Goal: Check status

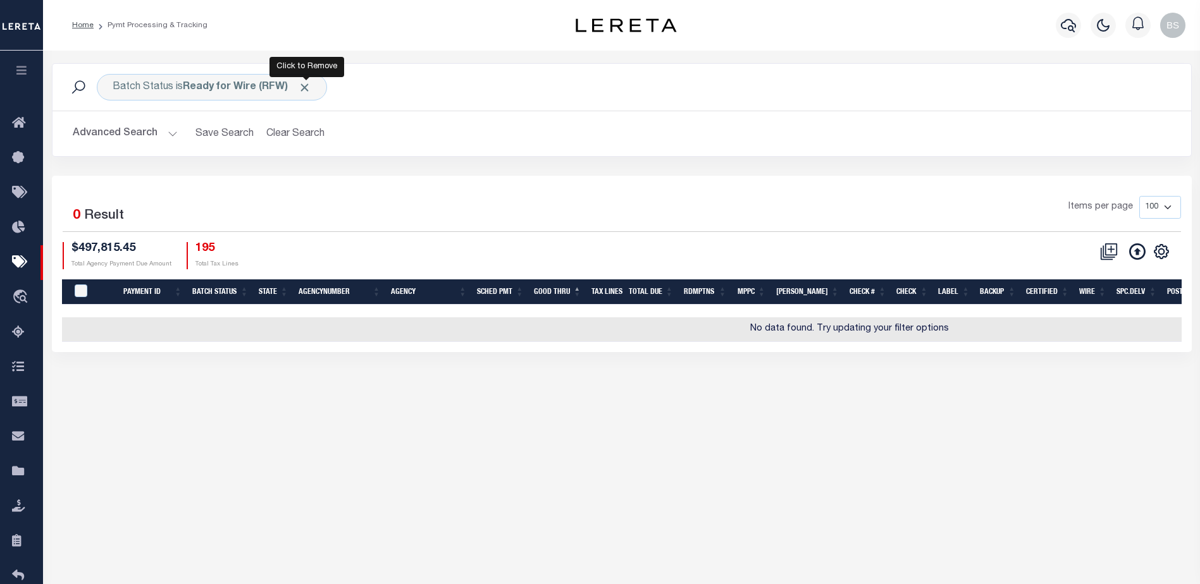
drag, startPoint x: 301, startPoint y: 87, endPoint x: 292, endPoint y: 89, distance: 9.1
click at [301, 87] on span "Click to Remove" at bounding box center [304, 87] width 13 height 13
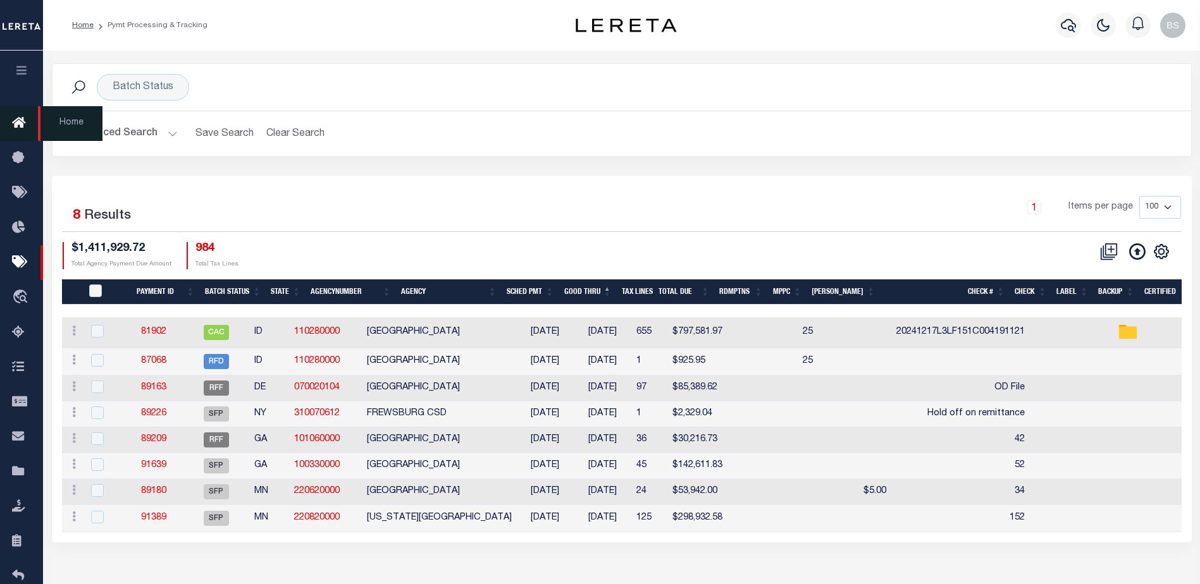
click at [18, 121] on icon at bounding box center [22, 124] width 20 height 16
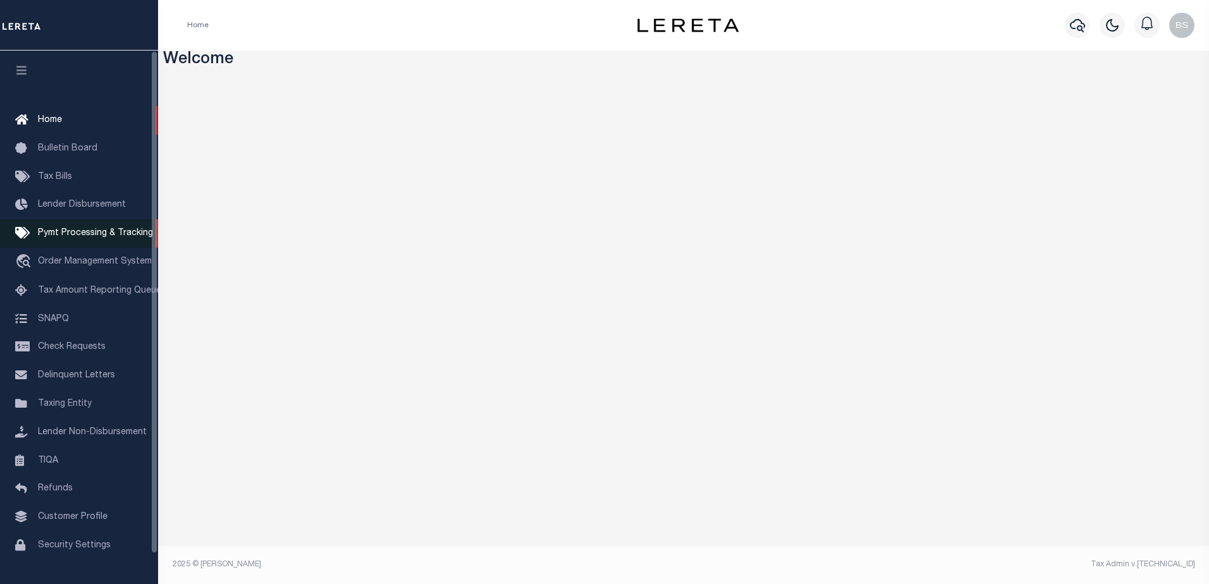
click at [84, 231] on span "Pymt Processing & Tracking" at bounding box center [95, 233] width 115 height 9
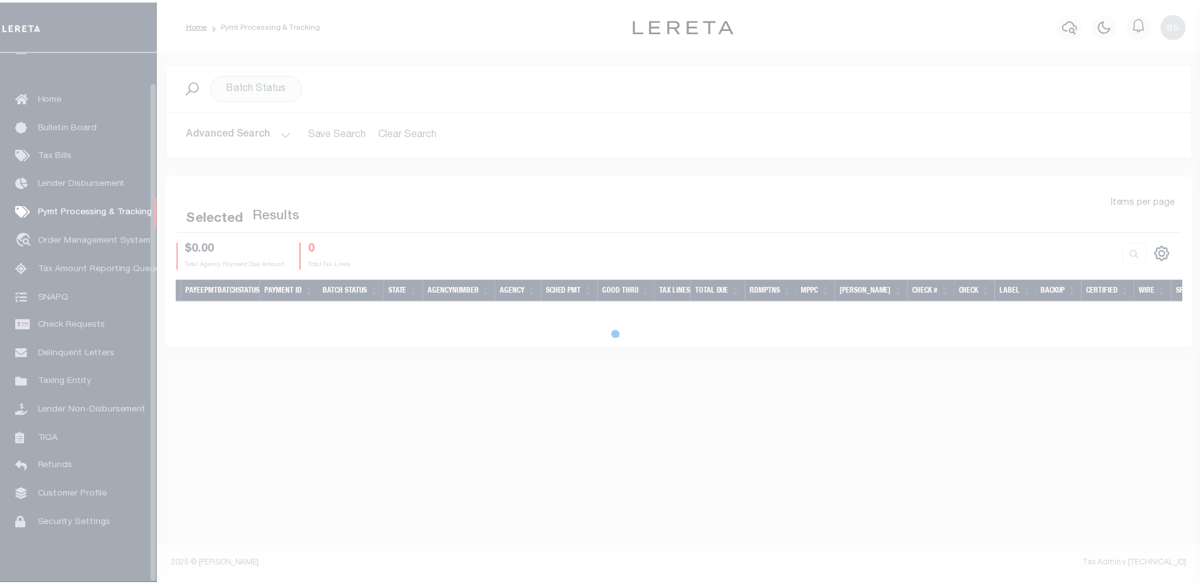
scroll to position [32, 0]
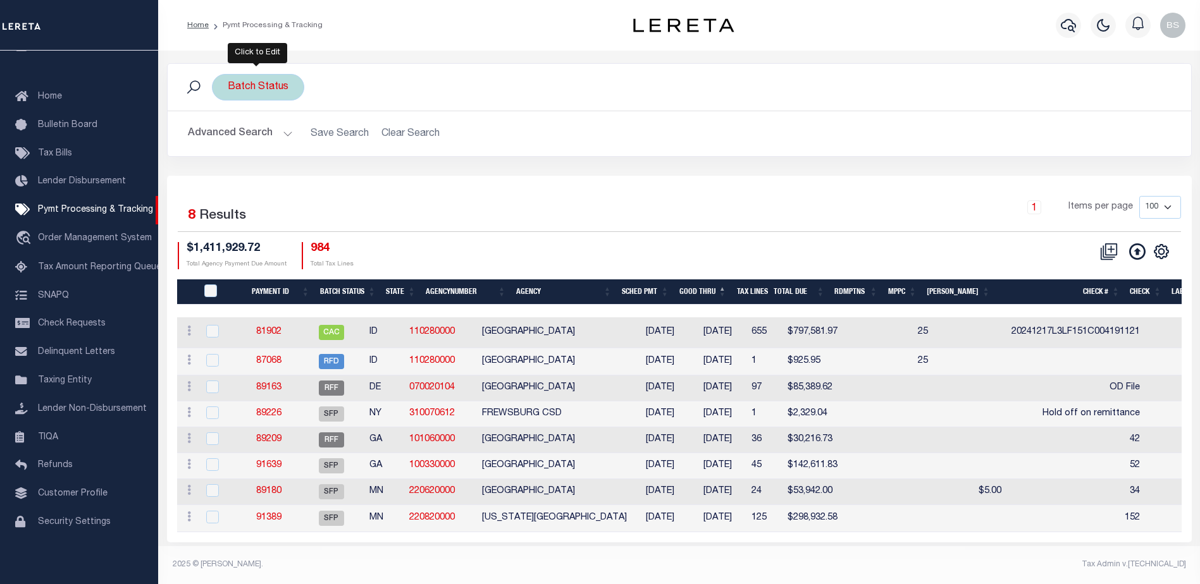
click at [254, 87] on div "Batch Status" at bounding box center [258, 87] width 92 height 27
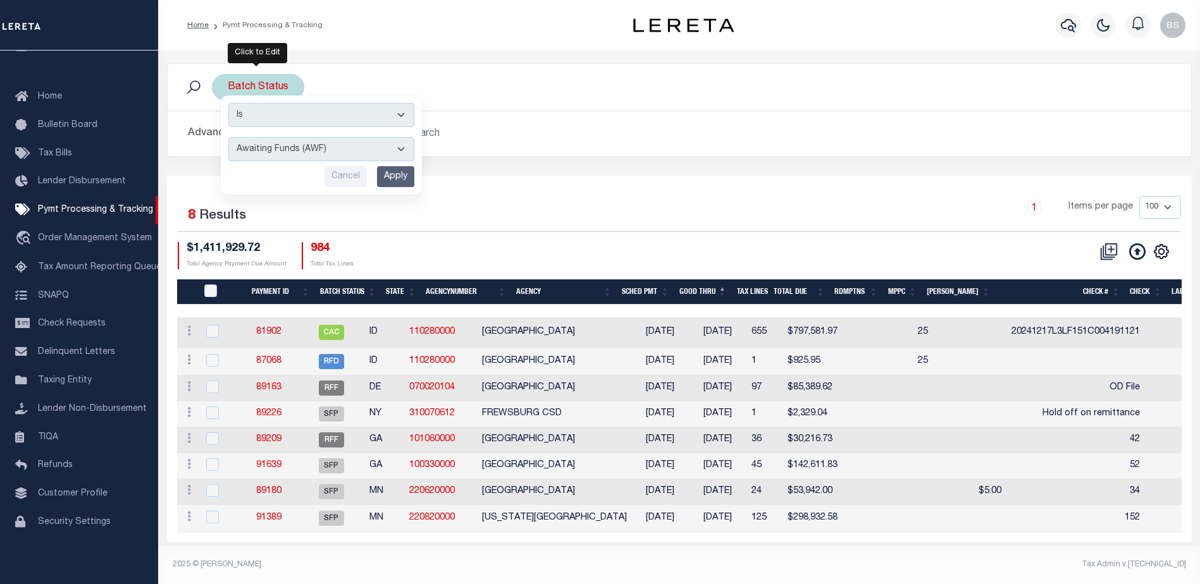
click at [399, 151] on select "Awaiting Funds (AWF) Cleared and Complete (CAC) New Check Needed (NCN) Payment …" at bounding box center [321, 149] width 186 height 24
select select "SFP"
click at [228, 137] on select "Awaiting Funds (AWF) Cleared and Complete (CAC) New Check Needed (NCN) Payment …" at bounding box center [321, 149] width 186 height 24
click at [391, 176] on input "Apply" at bounding box center [395, 176] width 37 height 21
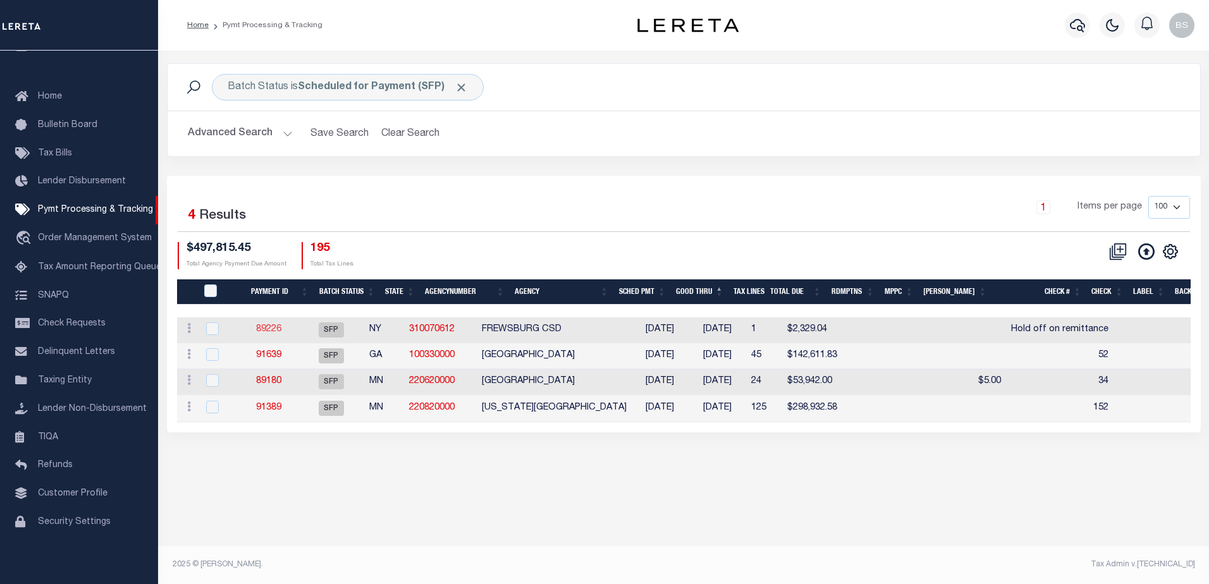
click at [281, 333] on link "89226" at bounding box center [268, 329] width 25 height 9
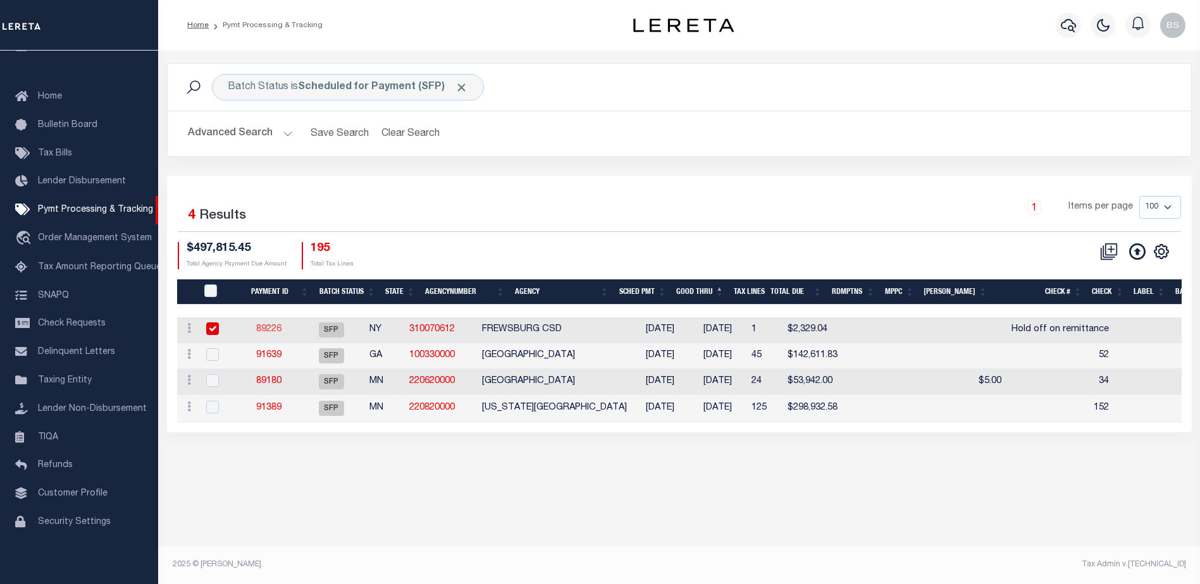
select select "SFP"
type input "[DATE]"
type input "Hold off on remittance"
type input "N"
radio input "true"
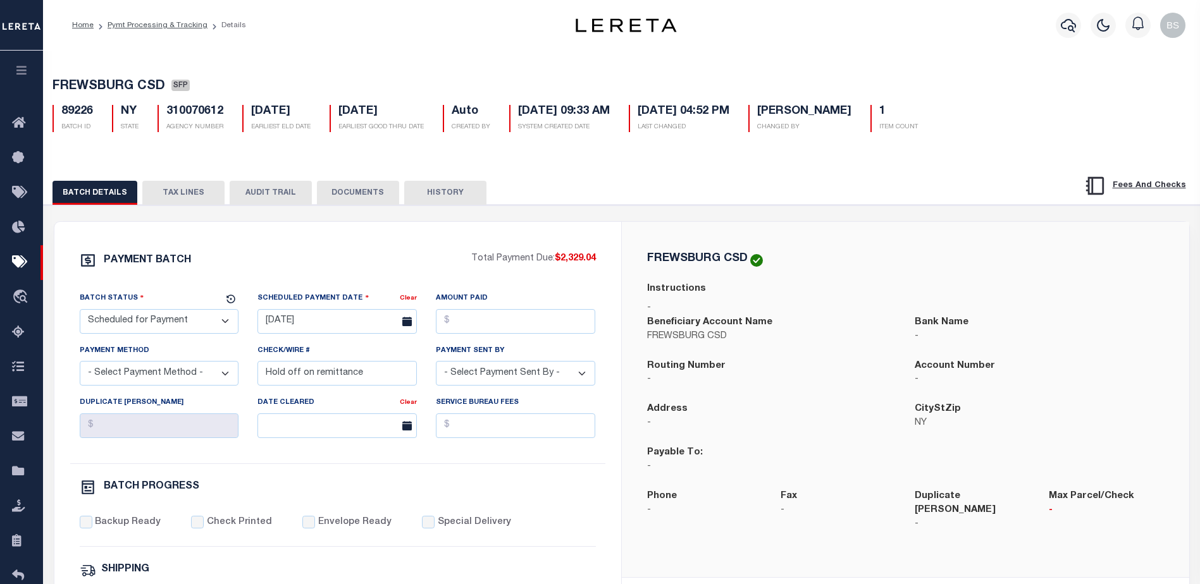
click at [206, 197] on button "TAX LINES" at bounding box center [183, 193] width 82 height 24
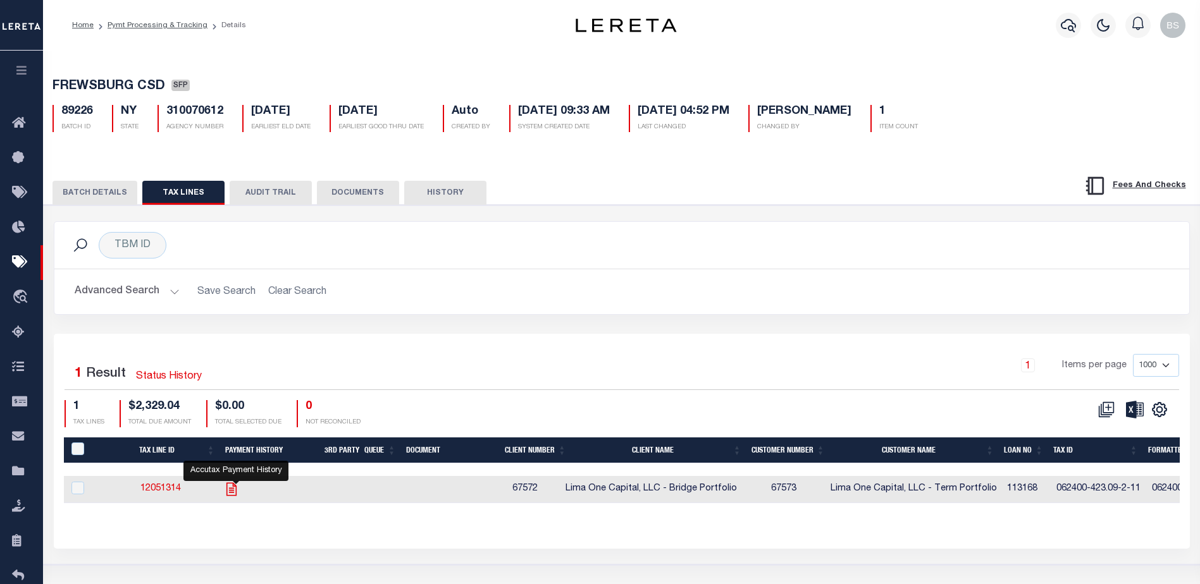
click at [231, 493] on icon "" at bounding box center [231, 488] width 10 height 13
checkbox input "true"
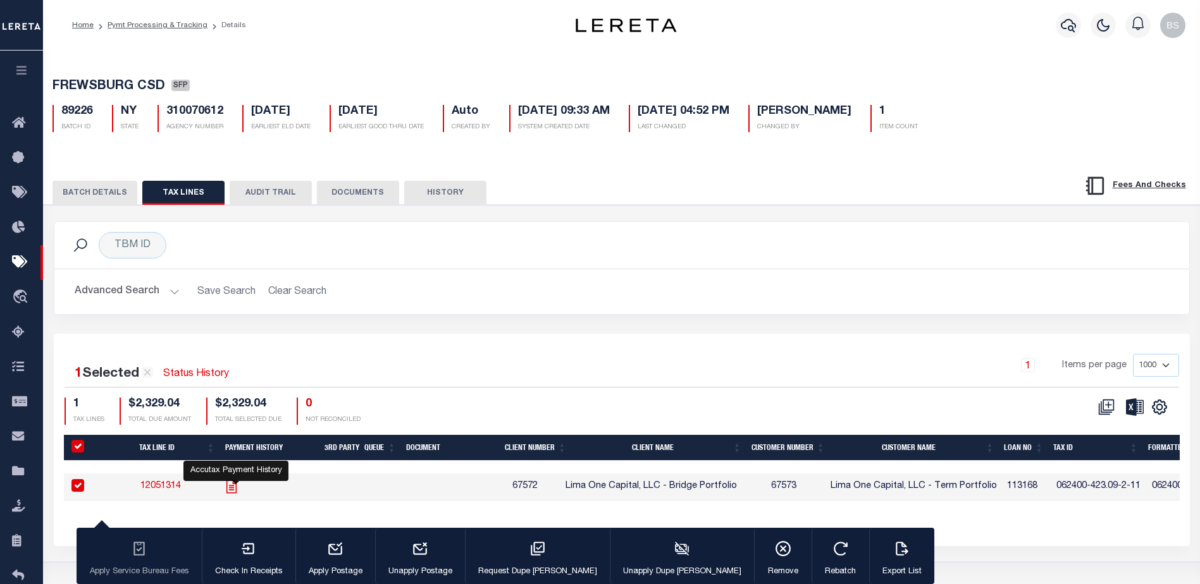
checkbox input "true"
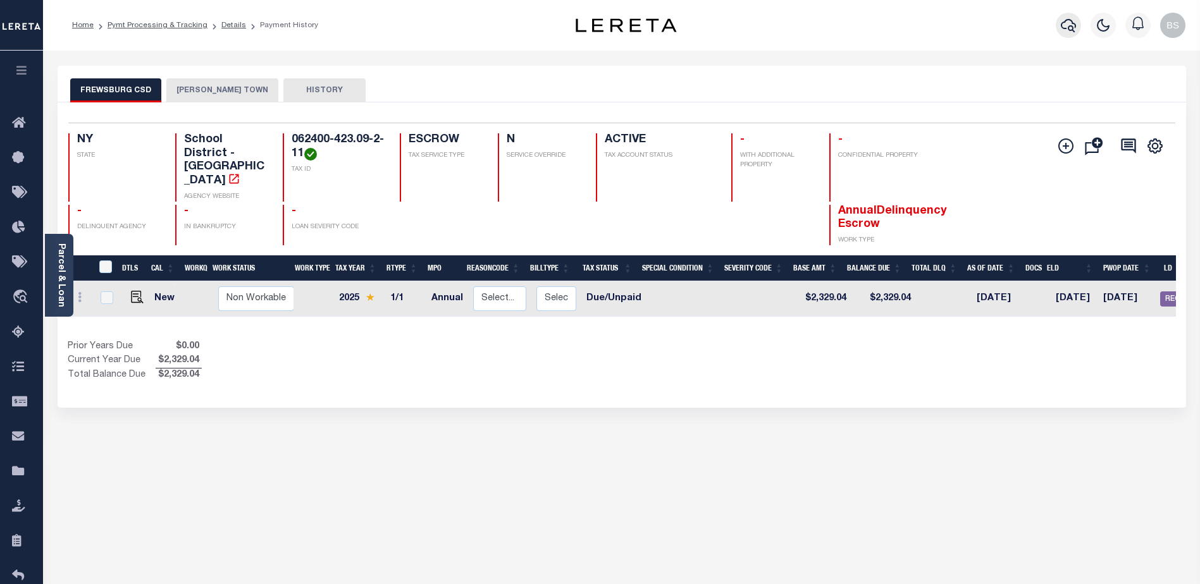
click at [1060, 22] on icon "button" at bounding box center [1067, 25] width 15 height 15
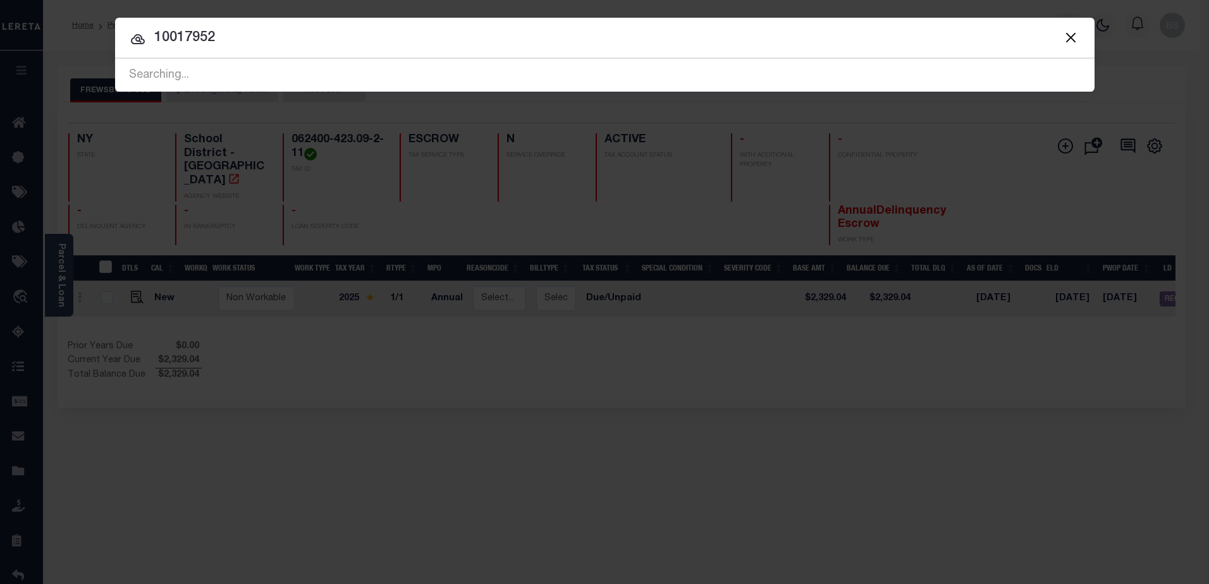
type input "10017952"
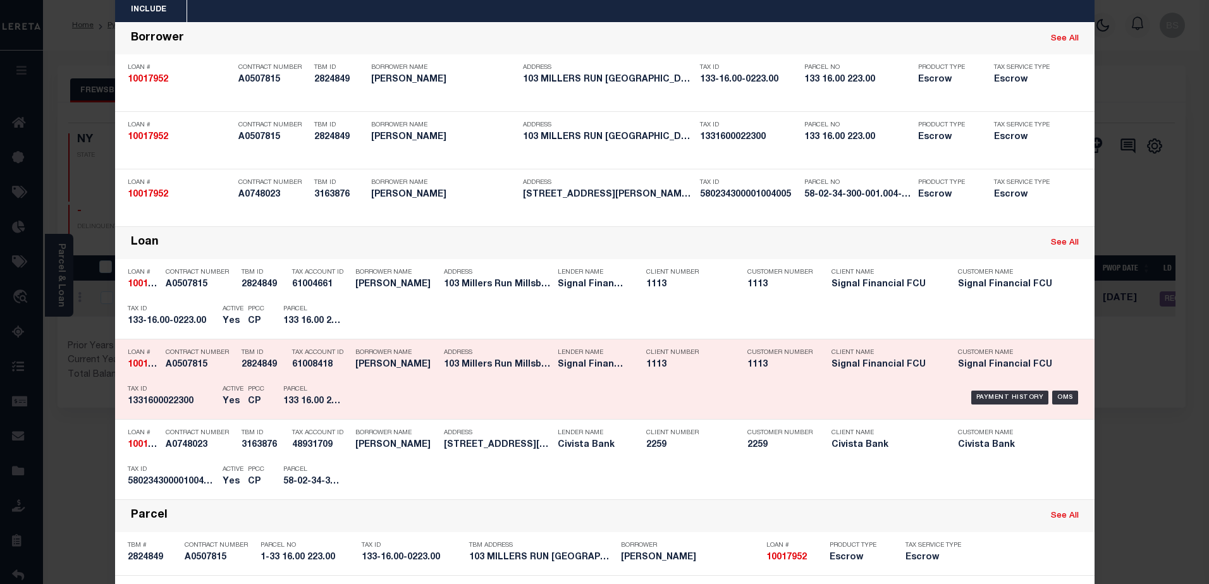
scroll to position [63, 0]
